Goal: Information Seeking & Learning: Learn about a topic

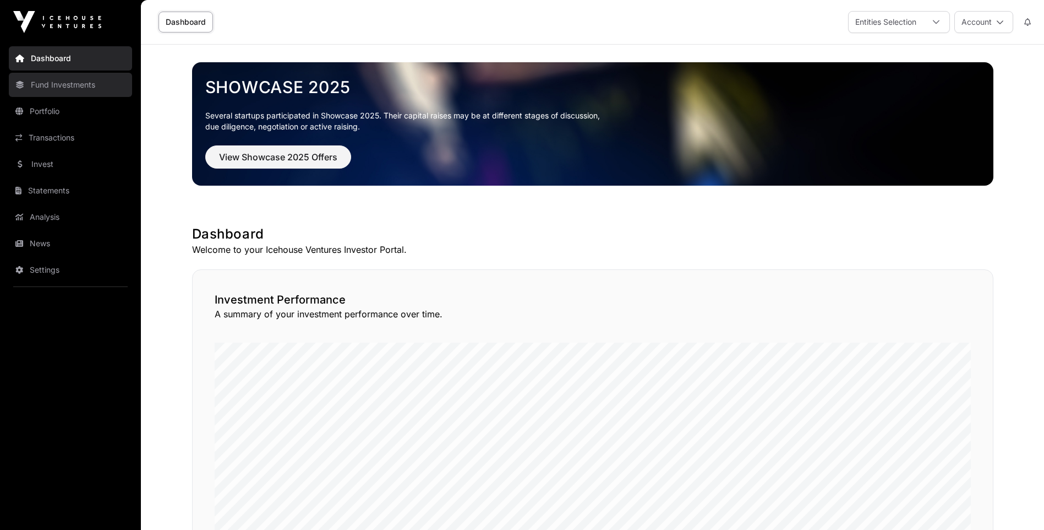
click at [54, 84] on link "Fund Investments" at bounding box center [70, 85] width 123 height 24
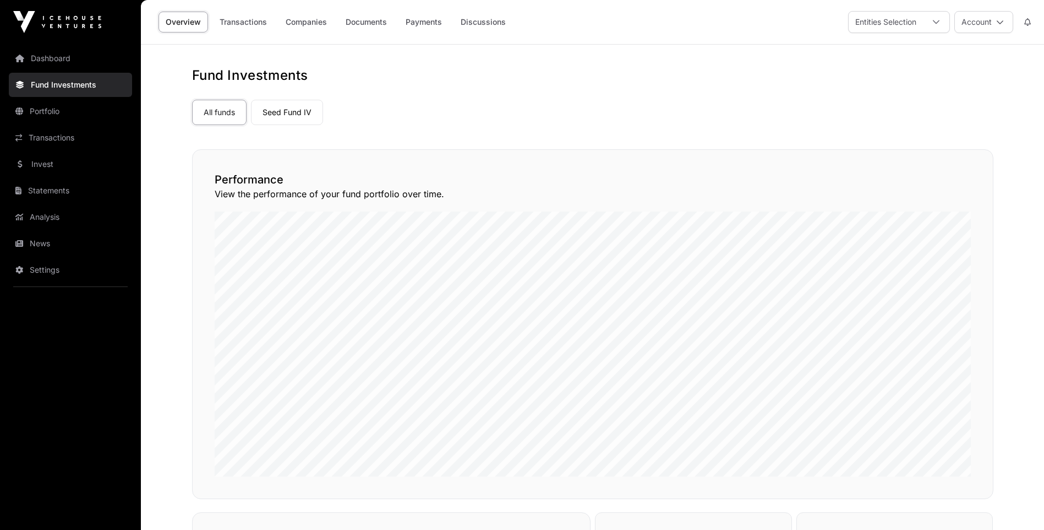
click at [53, 22] on img at bounding box center [57, 22] width 88 height 22
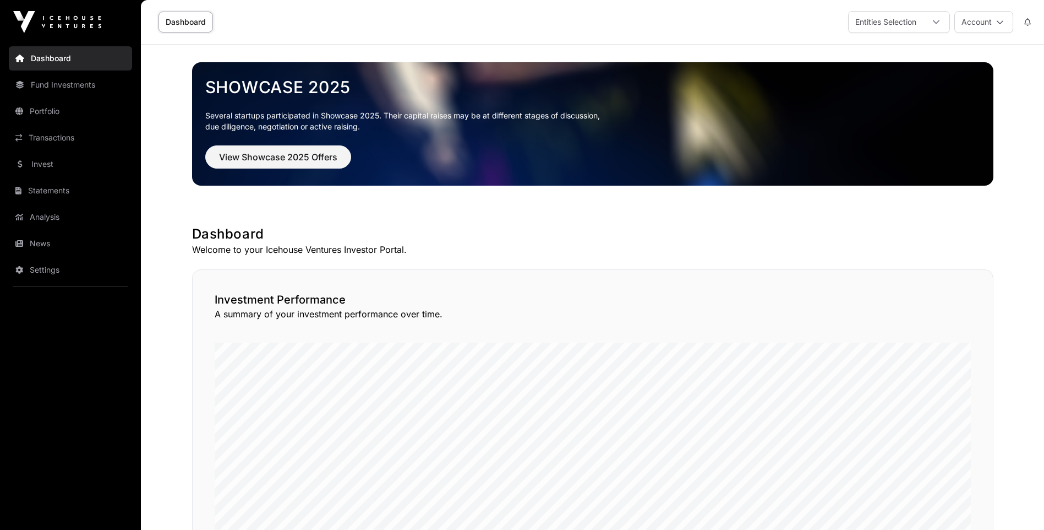
click at [90, 19] on img at bounding box center [57, 22] width 88 height 22
click at [272, 154] on span "View Showcase 2025 Offers" at bounding box center [278, 156] width 118 height 13
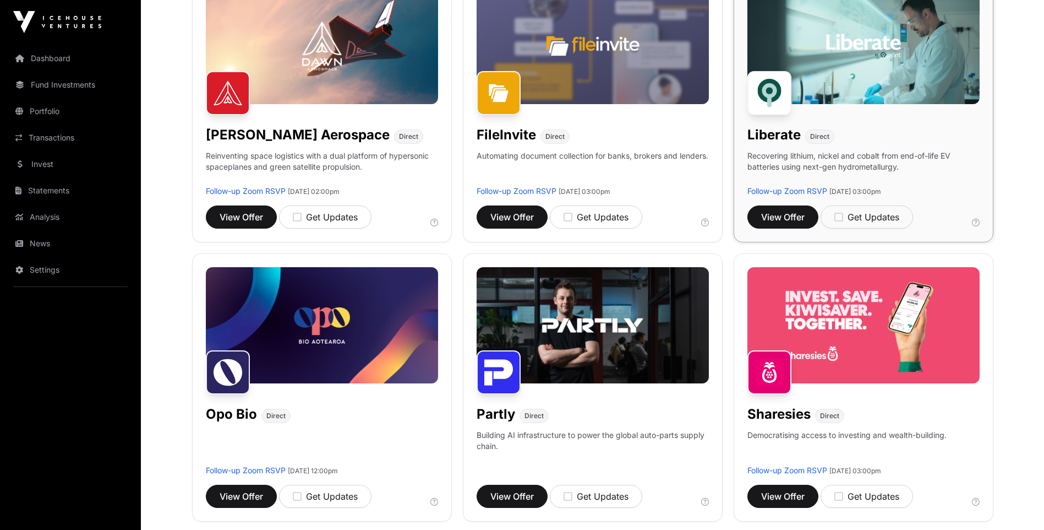
scroll to position [550, 0]
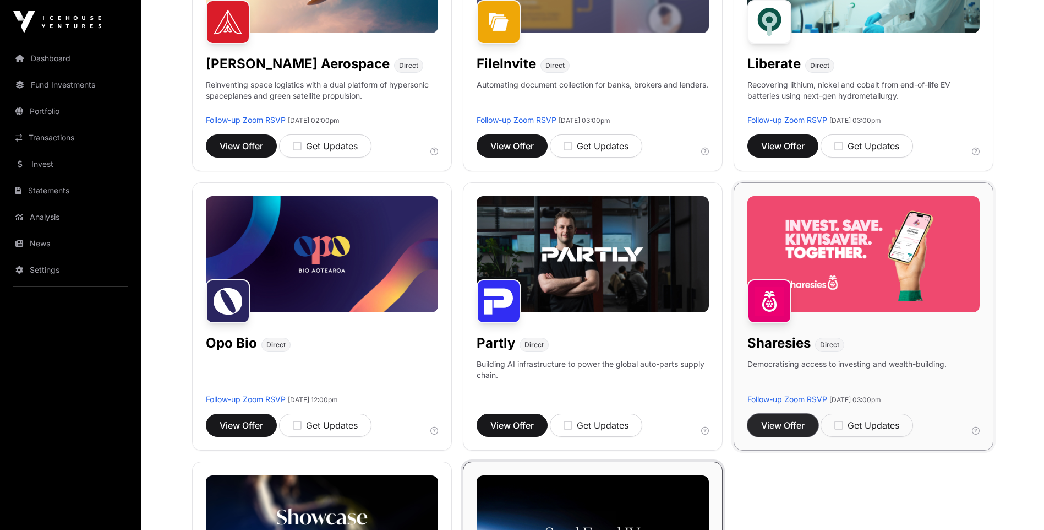
click at [785, 420] on span "View Offer" at bounding box center [782, 424] width 43 height 13
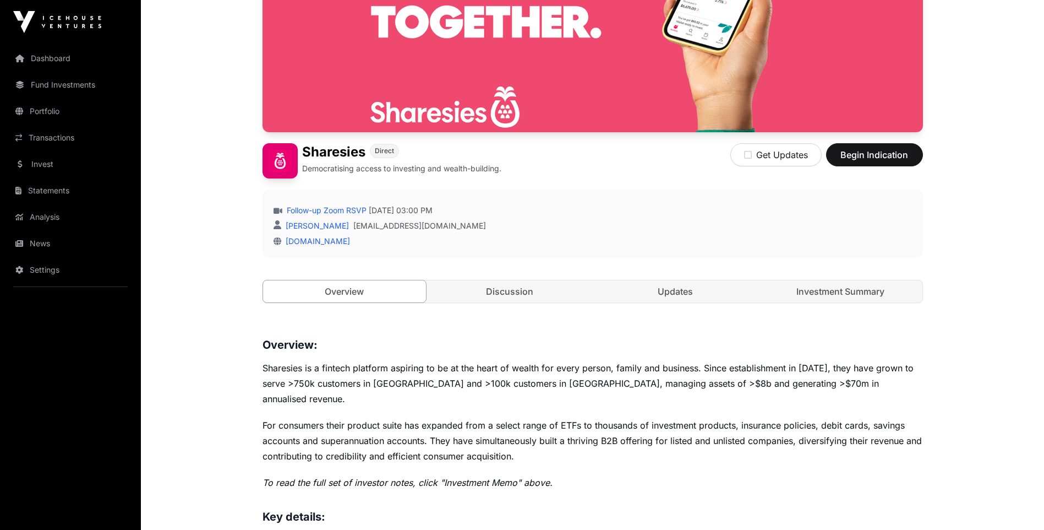
scroll to position [165, 0]
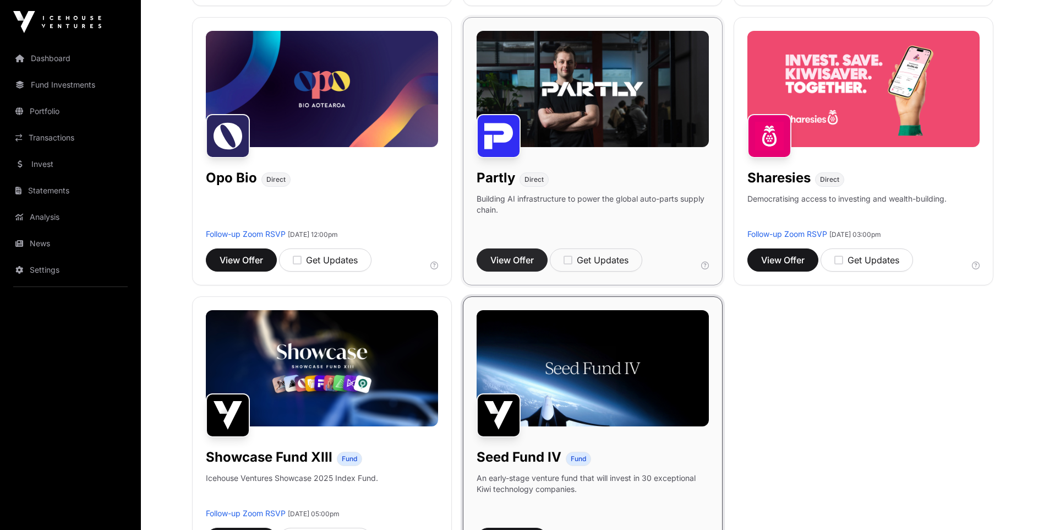
scroll to position [771, 0]
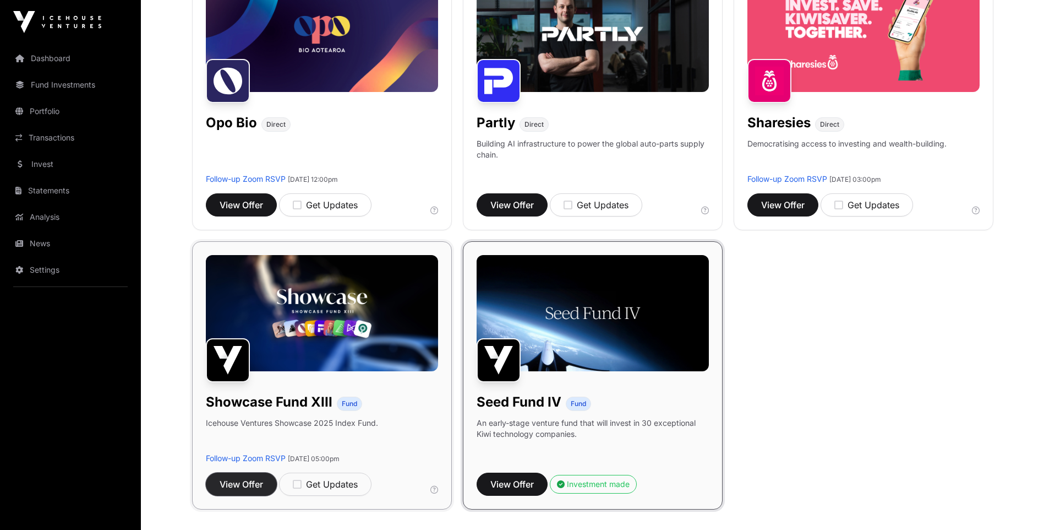
click at [241, 486] on span "View Offer" at bounding box center [241, 483] width 43 height 13
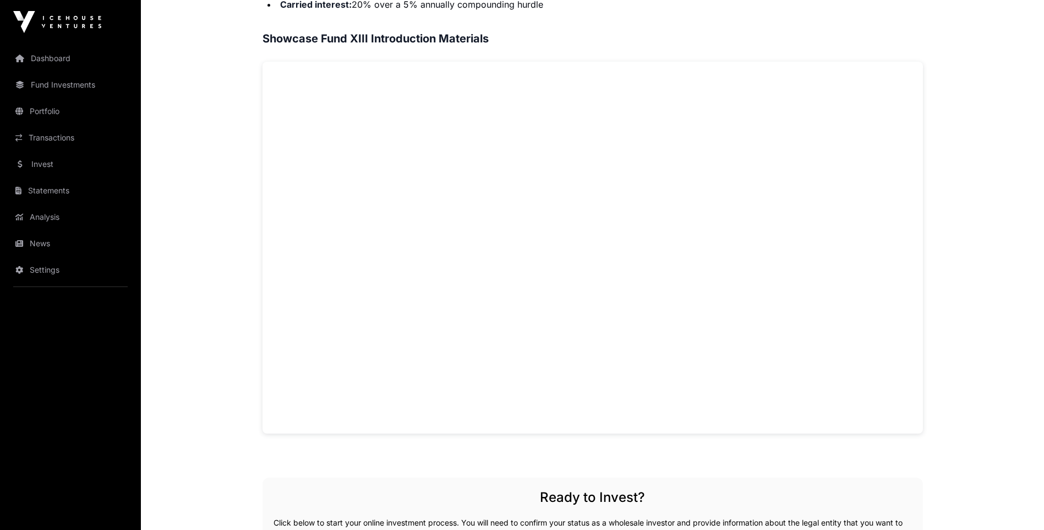
scroll to position [716, 0]
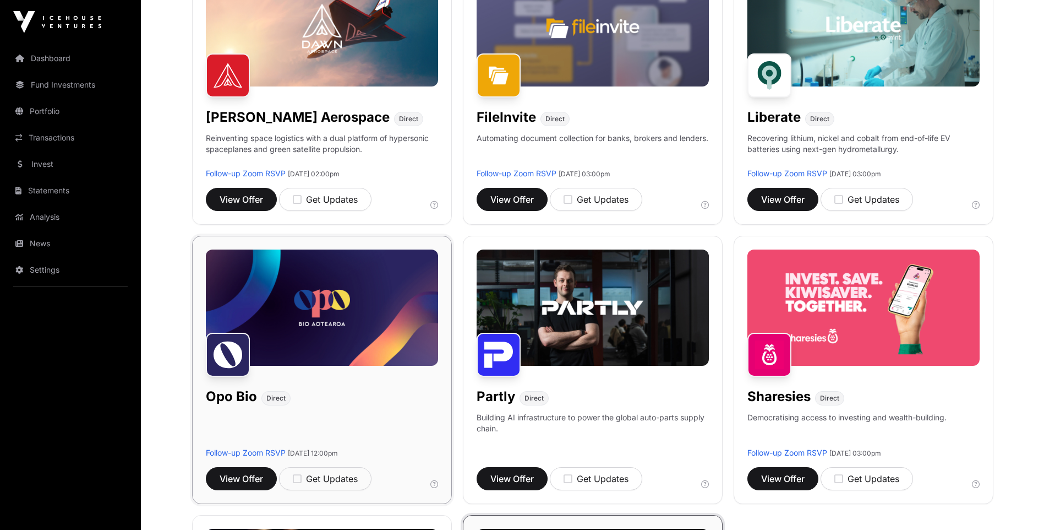
scroll to position [495, 0]
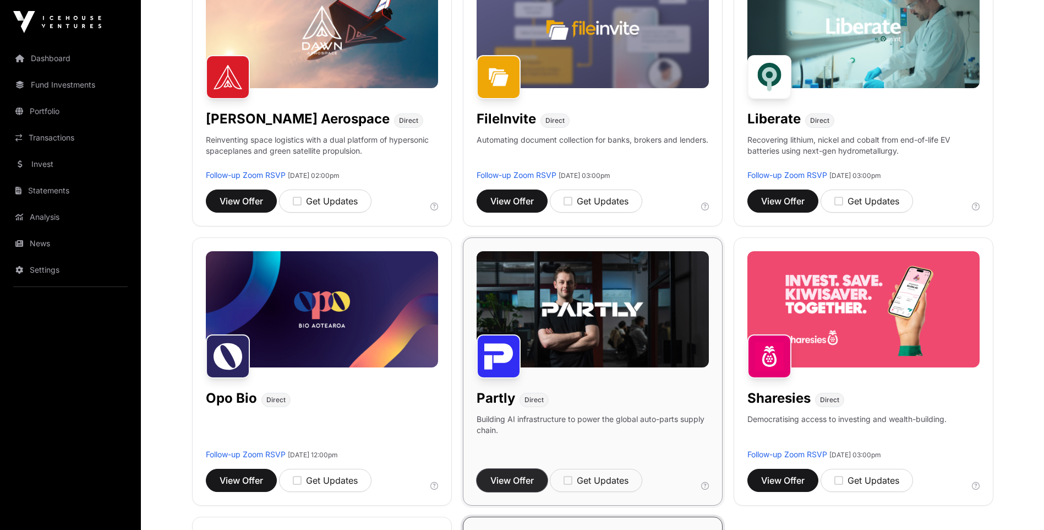
click at [527, 477] on span "View Offer" at bounding box center [511, 479] width 43 height 13
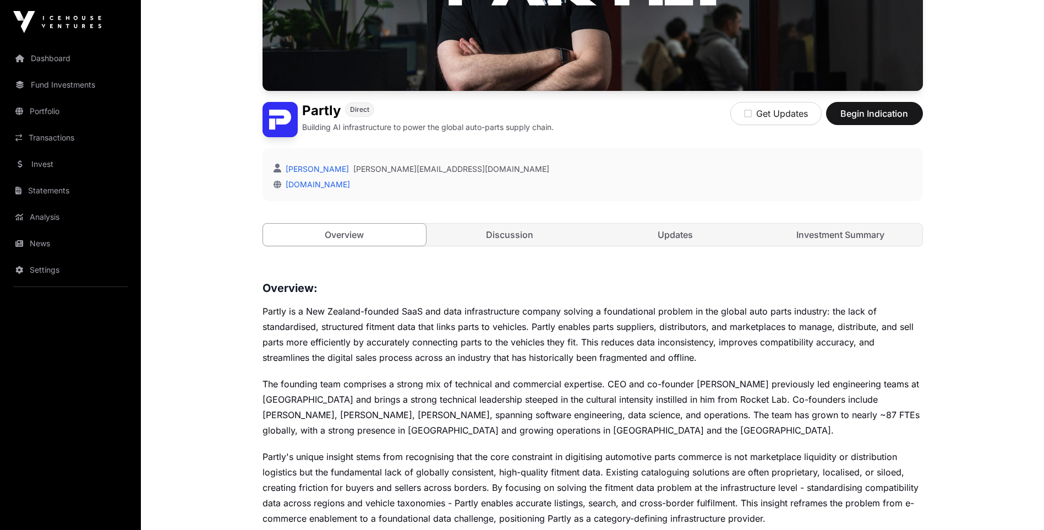
scroll to position [220, 0]
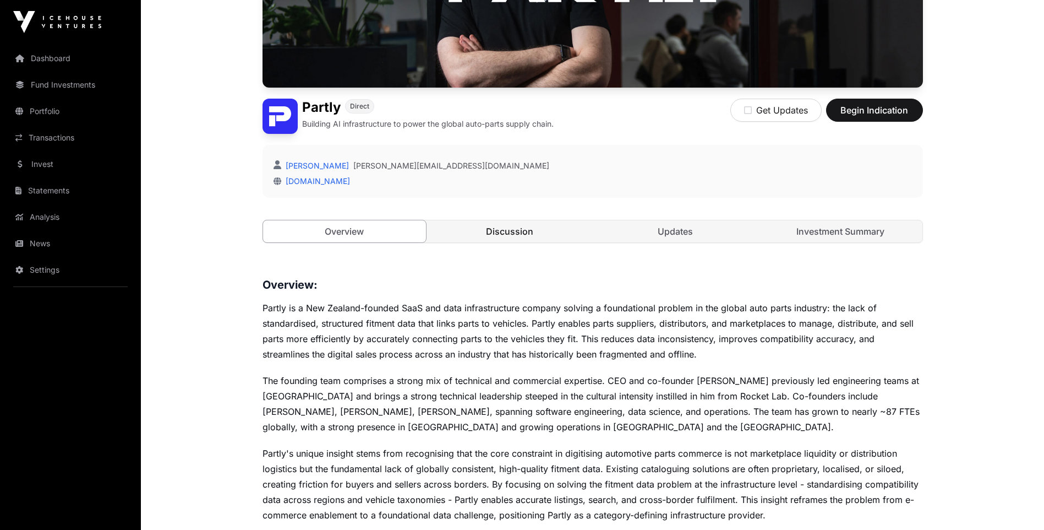
click at [536, 231] on link "Discussion" at bounding box center [509, 231] width 163 height 22
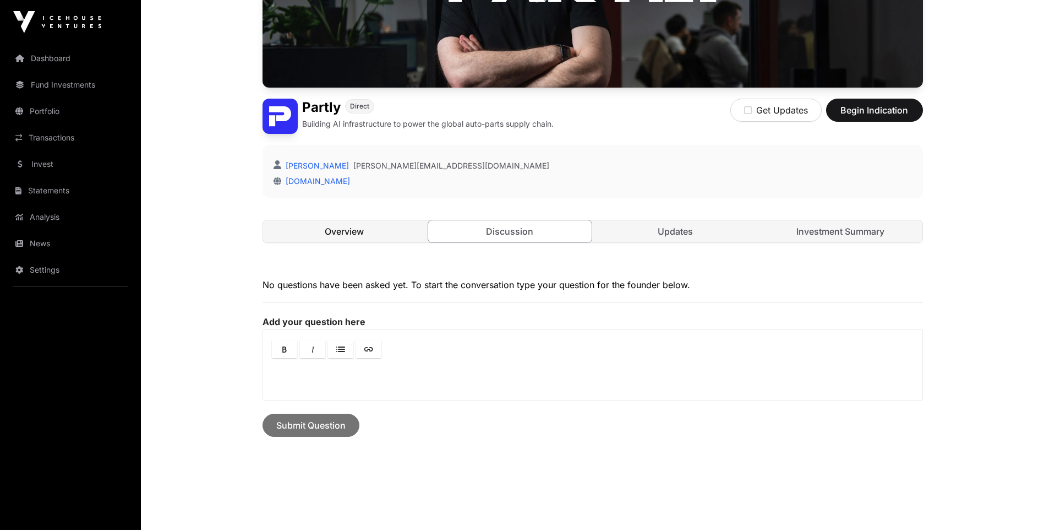
click at [351, 233] on link "Overview" at bounding box center [344, 231] width 163 height 22
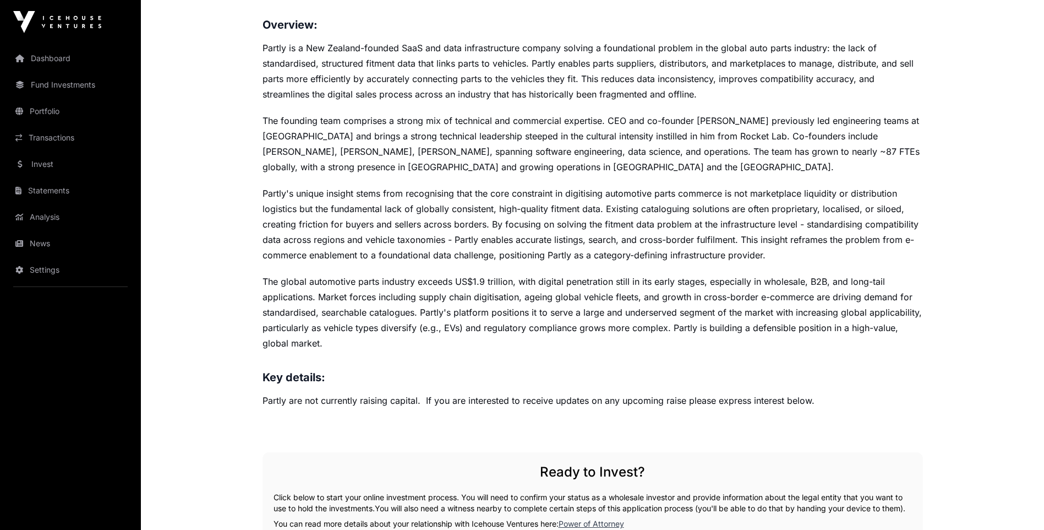
scroll to position [495, 0]
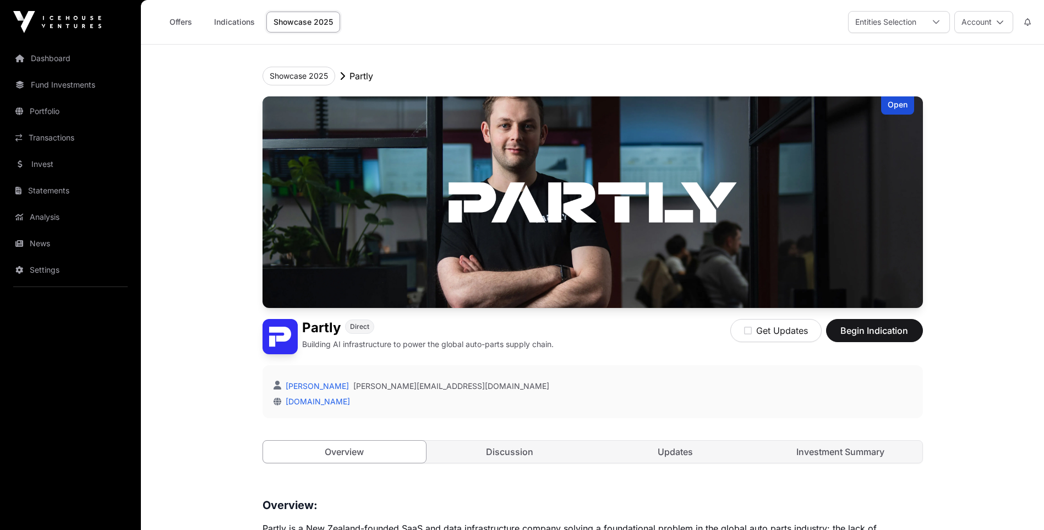
scroll to position [220, 0]
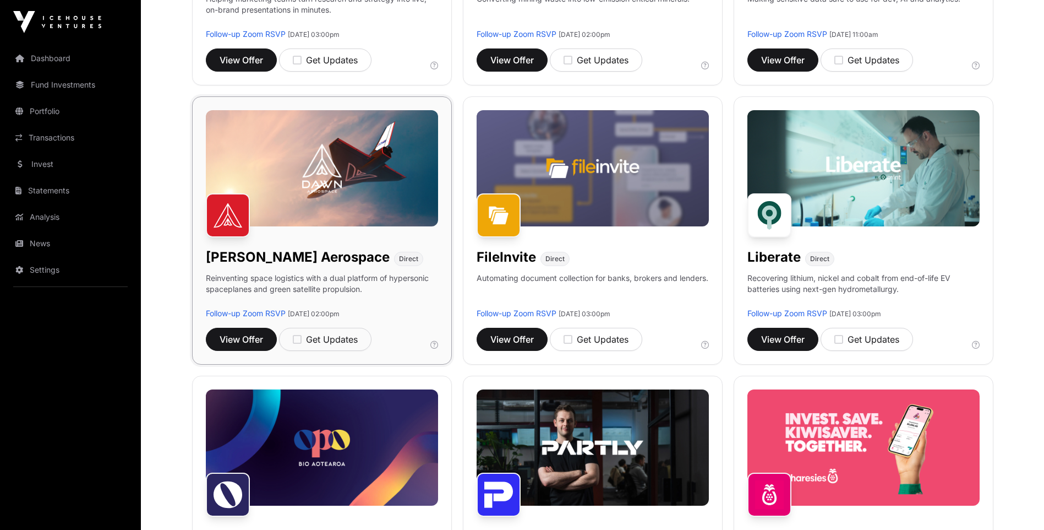
scroll to position [330, 0]
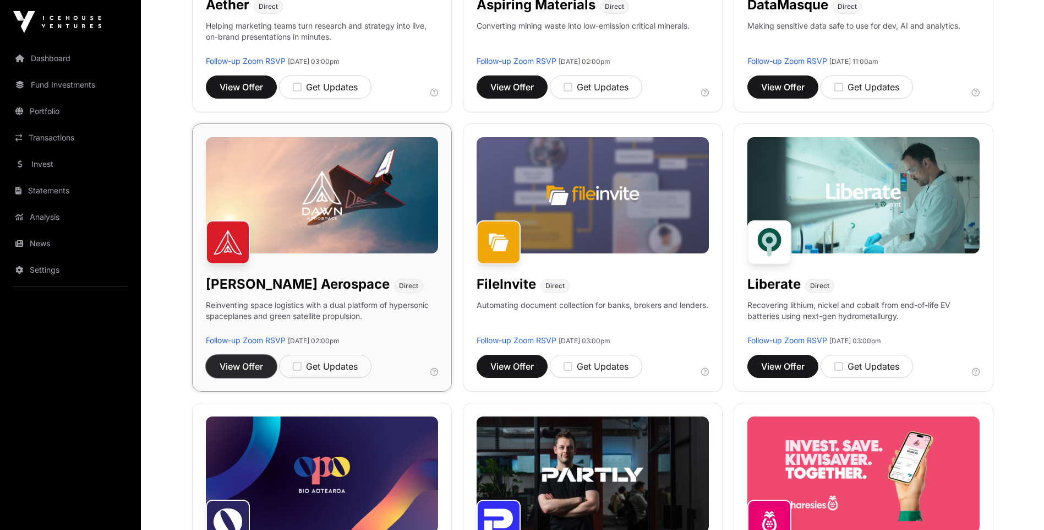
click at [254, 368] on span "View Offer" at bounding box center [241, 365] width 43 height 13
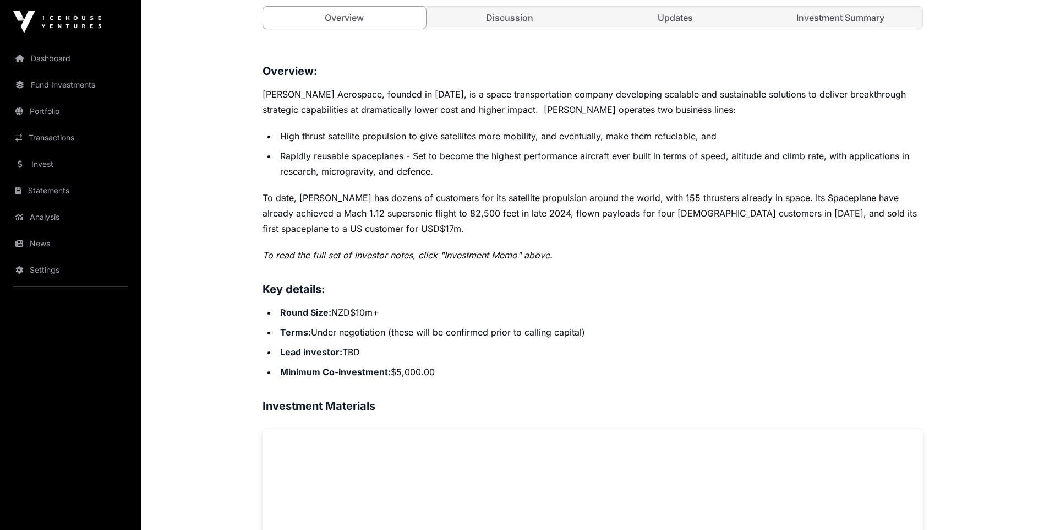
scroll to position [385, 0]
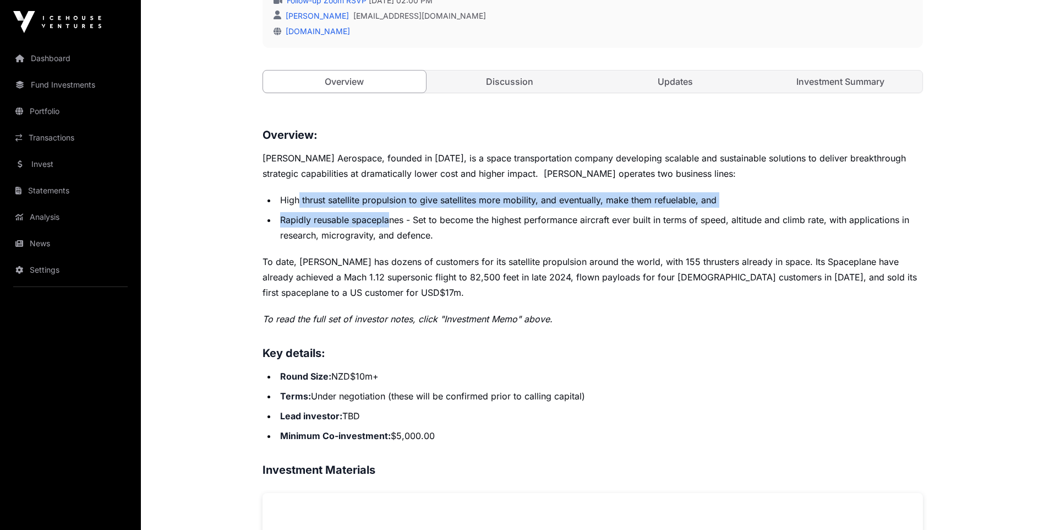
drag, startPoint x: 297, startPoint y: 201, endPoint x: 389, endPoint y: 212, distance: 93.1
click at [389, 212] on ul "High thrust satellite propulsion to give satellites more mobility, and eventual…" at bounding box center [593, 217] width 661 height 51
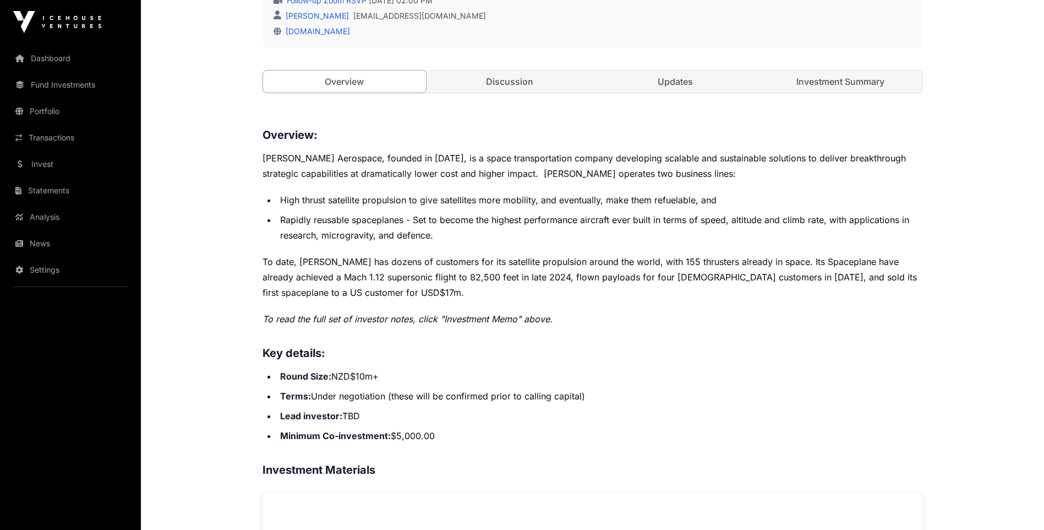
drag, startPoint x: 389, startPoint y: 212, endPoint x: 341, endPoint y: 259, distance: 67.0
click at [341, 259] on p "To date, [PERSON_NAME] has dozens of customers for its satellite propulsion aro…" at bounding box center [593, 277] width 661 height 46
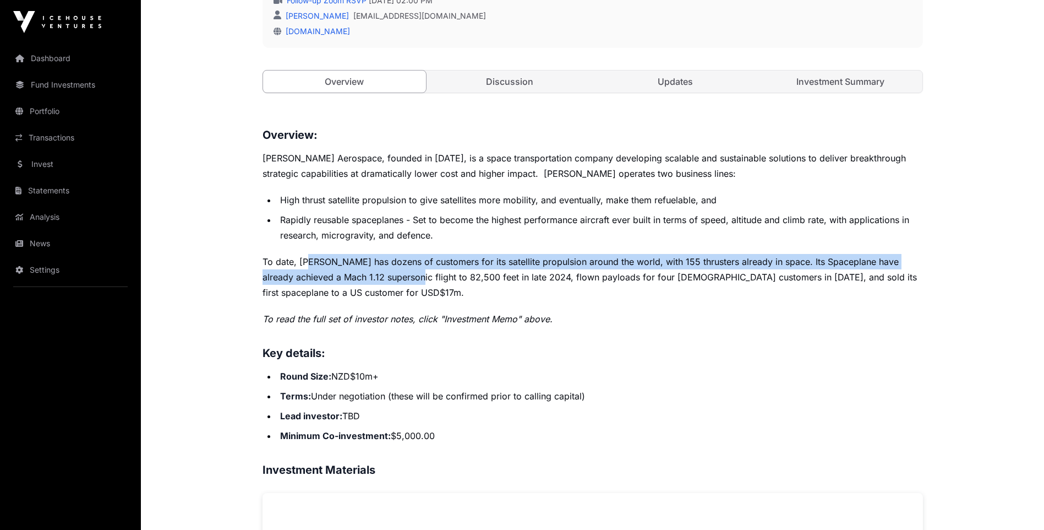
drag, startPoint x: 311, startPoint y: 264, endPoint x: 381, endPoint y: 276, distance: 71.4
click at [381, 276] on p "To date, [PERSON_NAME] has dozens of customers for its satellite propulsion aro…" at bounding box center [593, 277] width 661 height 46
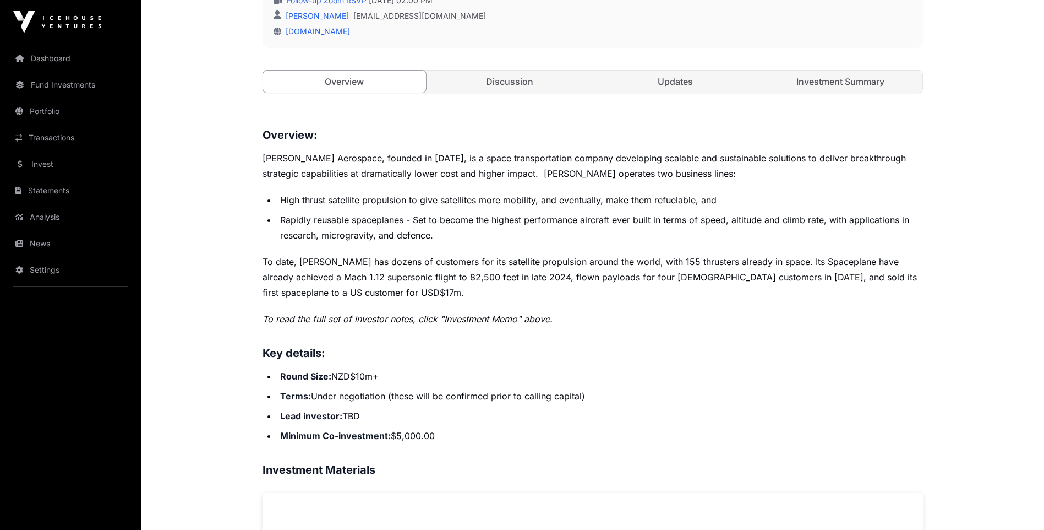
drag, startPoint x: 381, startPoint y: 276, endPoint x: 397, endPoint y: 297, distance: 26.0
click at [397, 297] on p "To date, [PERSON_NAME] has dozens of customers for its satellite propulsion aro…" at bounding box center [593, 277] width 661 height 46
click at [823, 81] on link "Investment Summary" at bounding box center [840, 81] width 163 height 22
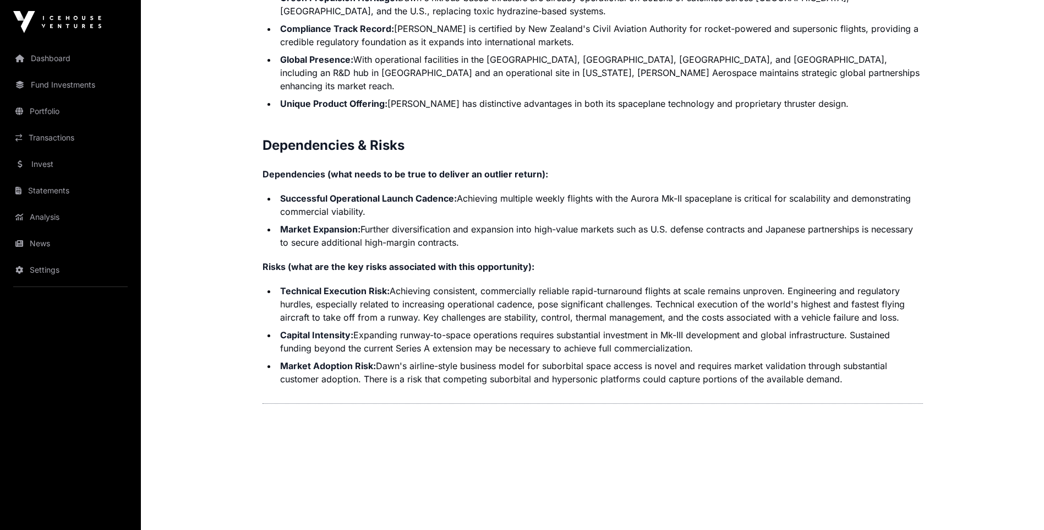
scroll to position [2450, 0]
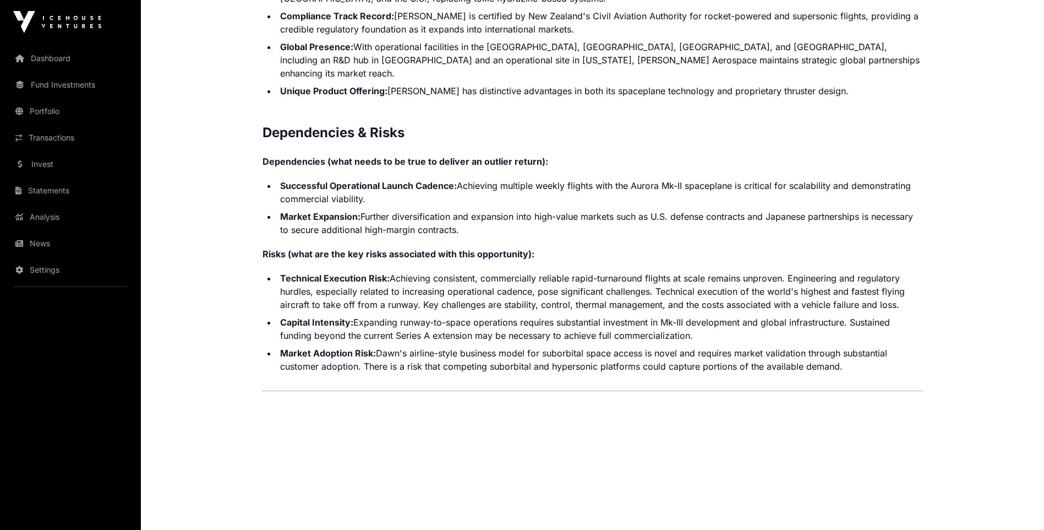
scroll to position [385, 0]
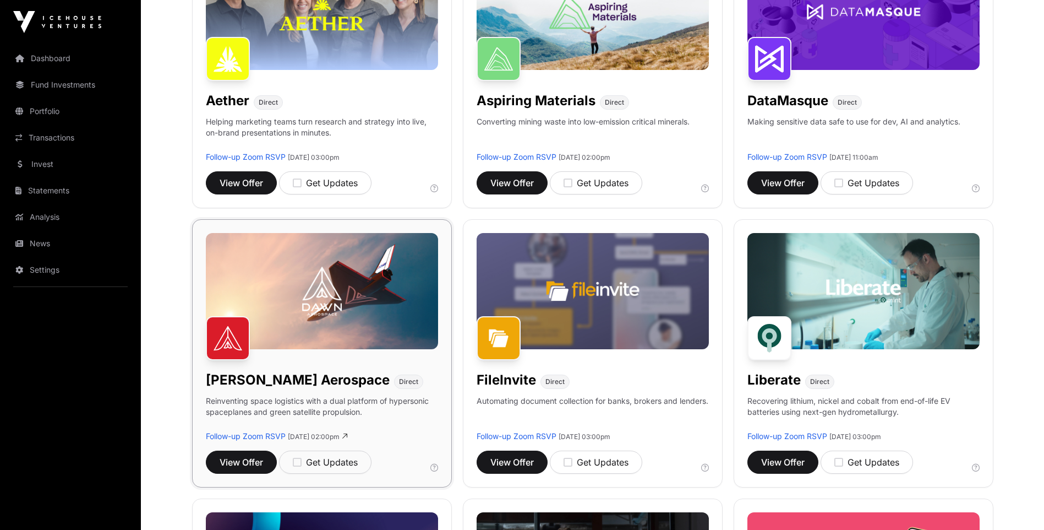
scroll to position [220, 0]
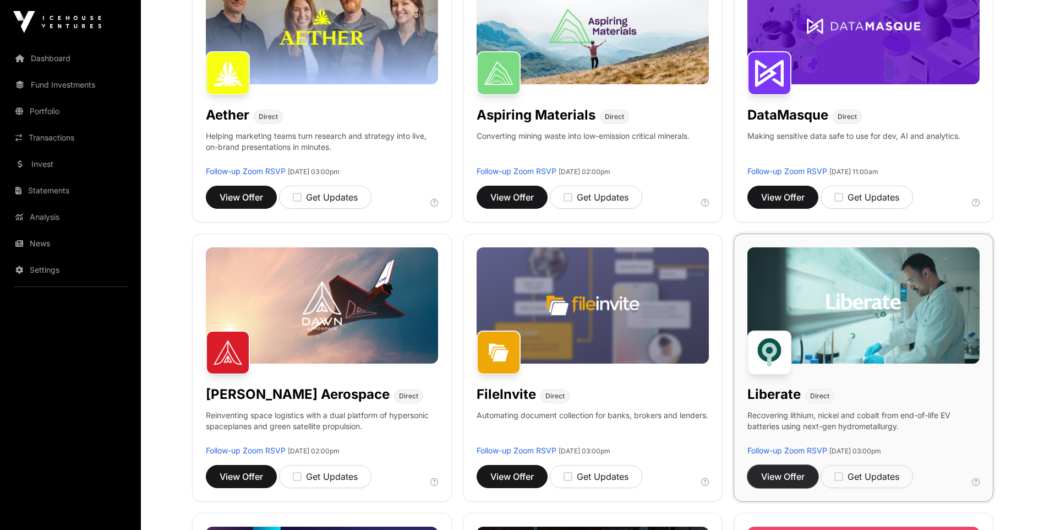
click at [768, 477] on span "View Offer" at bounding box center [782, 476] width 43 height 13
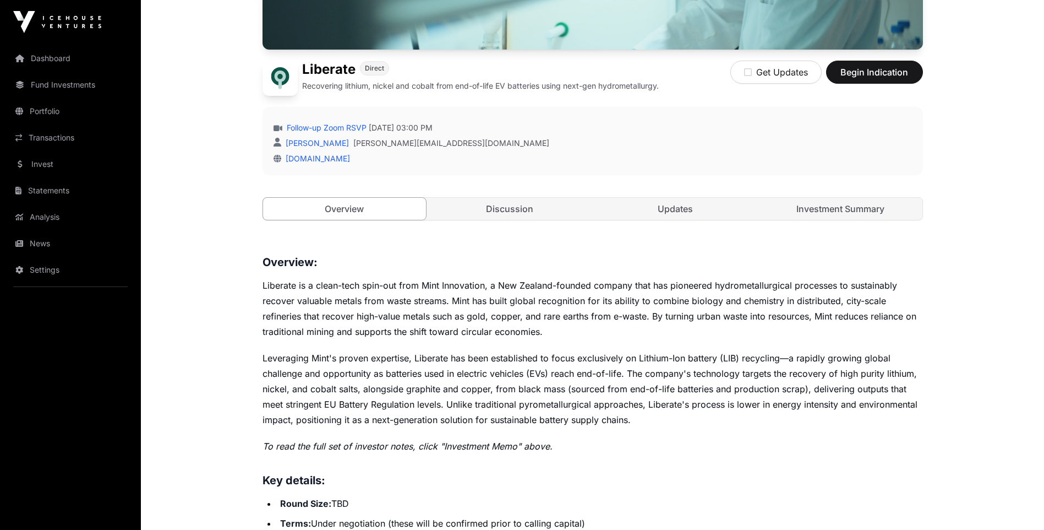
scroll to position [148, 0]
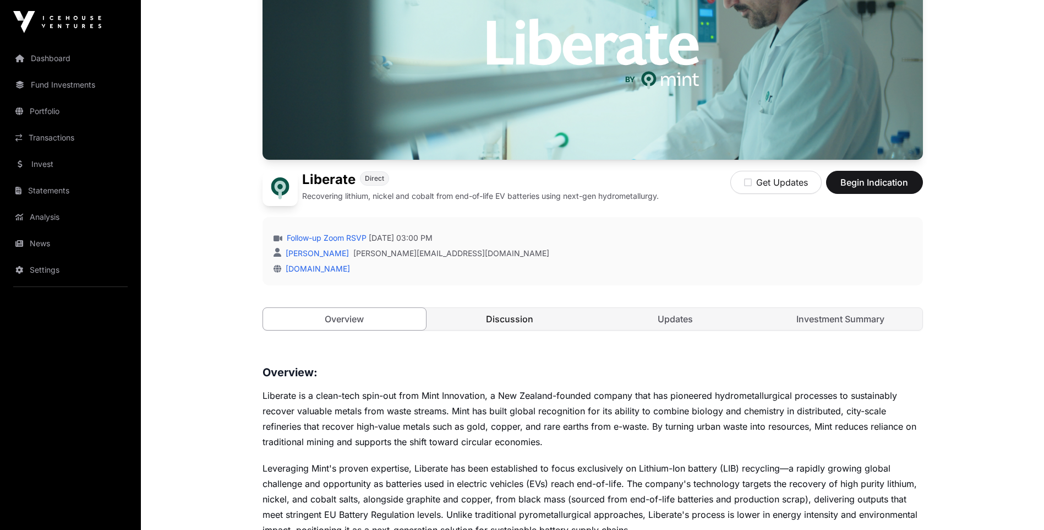
click at [542, 320] on link "Discussion" at bounding box center [509, 319] width 163 height 22
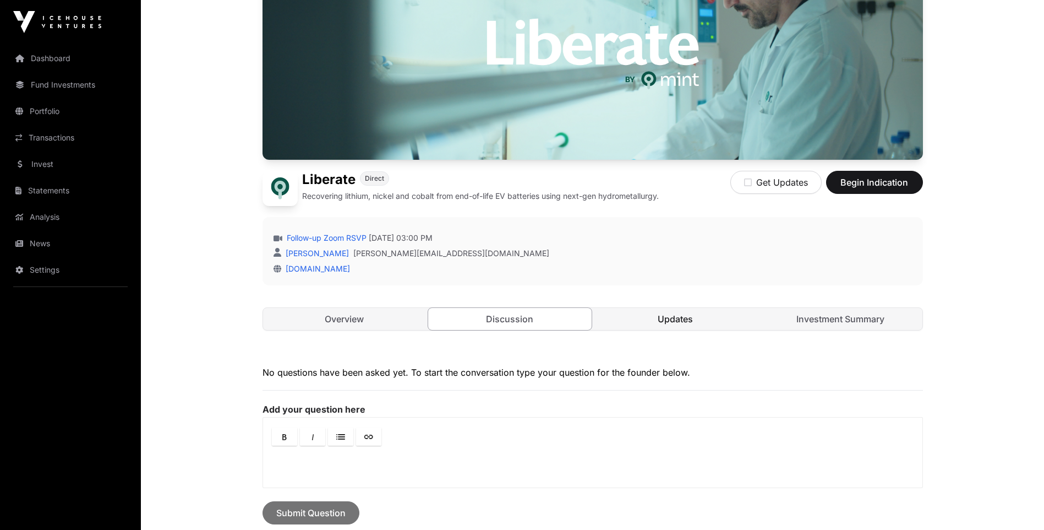
click at [619, 319] on link "Updates" at bounding box center [675, 319] width 163 height 22
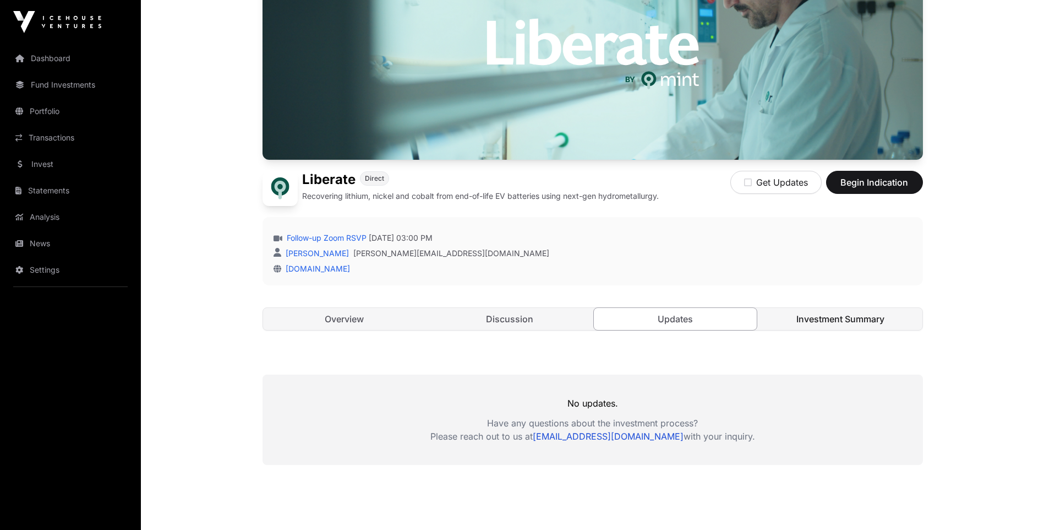
click at [816, 320] on link "Investment Summary" at bounding box center [840, 319] width 163 height 22
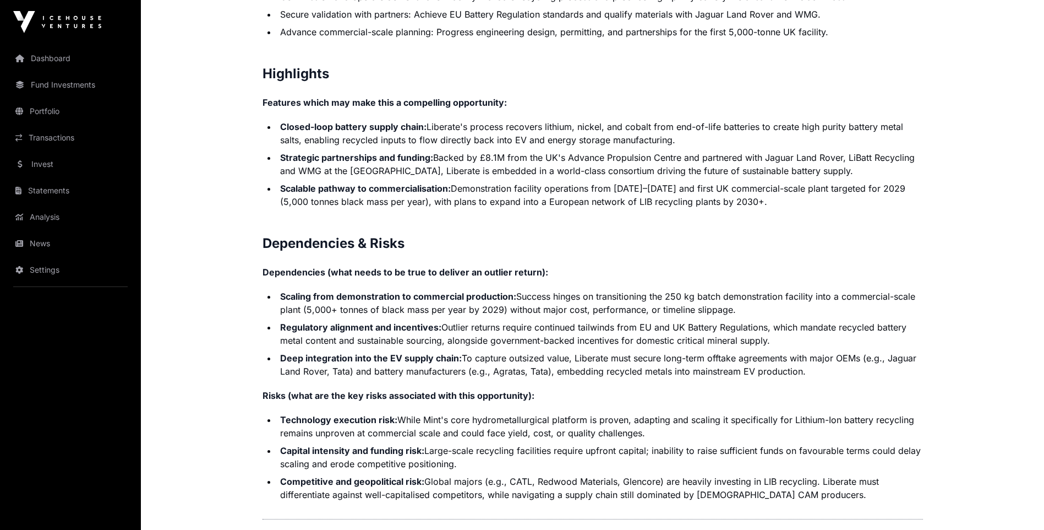
scroll to position [2017, 0]
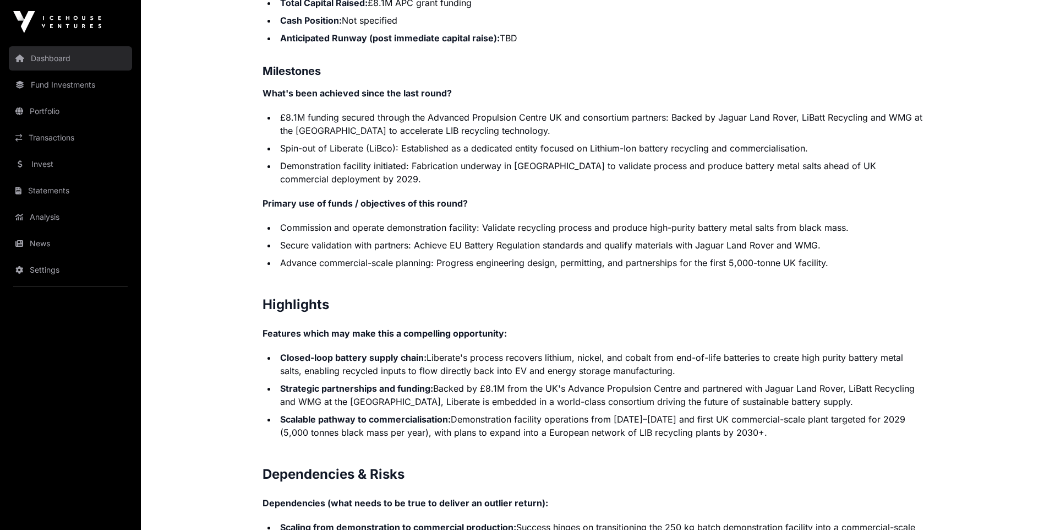
click at [42, 68] on link "Dashboard" at bounding box center [70, 58] width 123 height 24
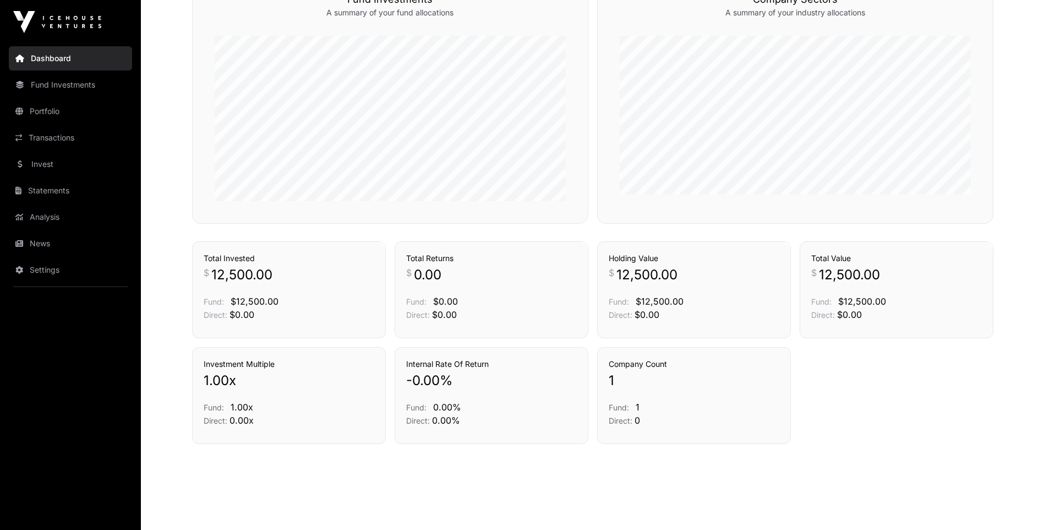
scroll to position [680, 0]
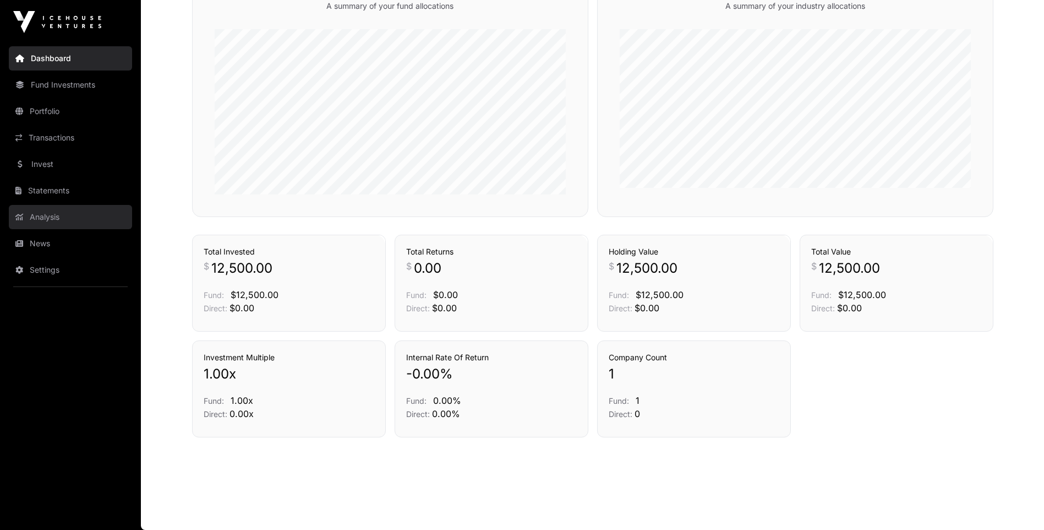
click at [80, 218] on link "Analysis" at bounding box center [70, 217] width 123 height 24
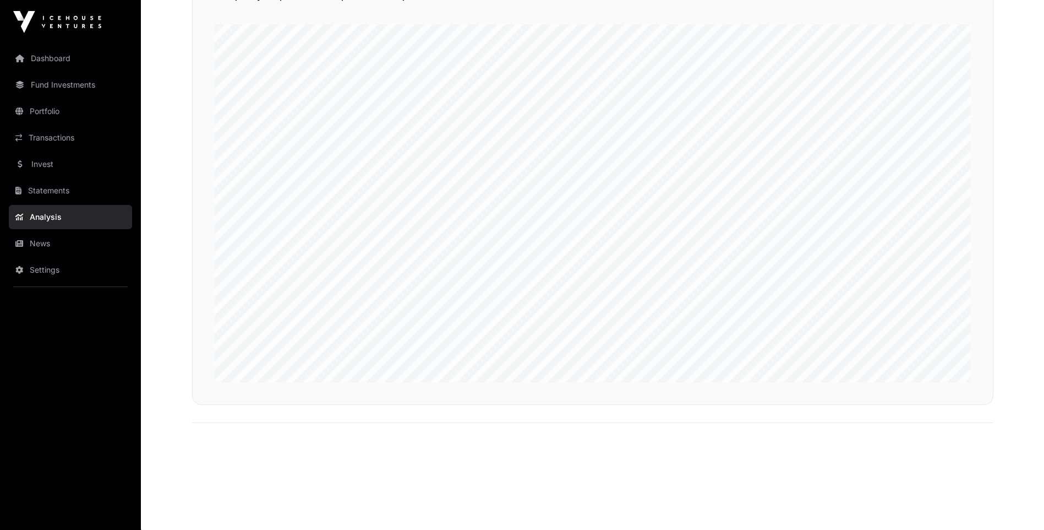
scroll to position [2470, 0]
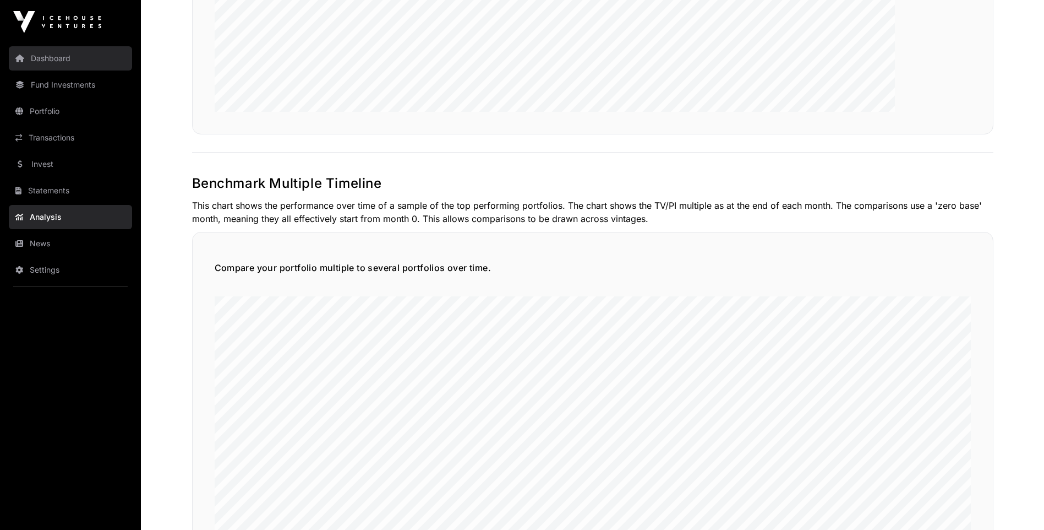
click at [48, 62] on link "Dashboard" at bounding box center [70, 58] width 123 height 24
